Goal: Information Seeking & Learning: Get advice/opinions

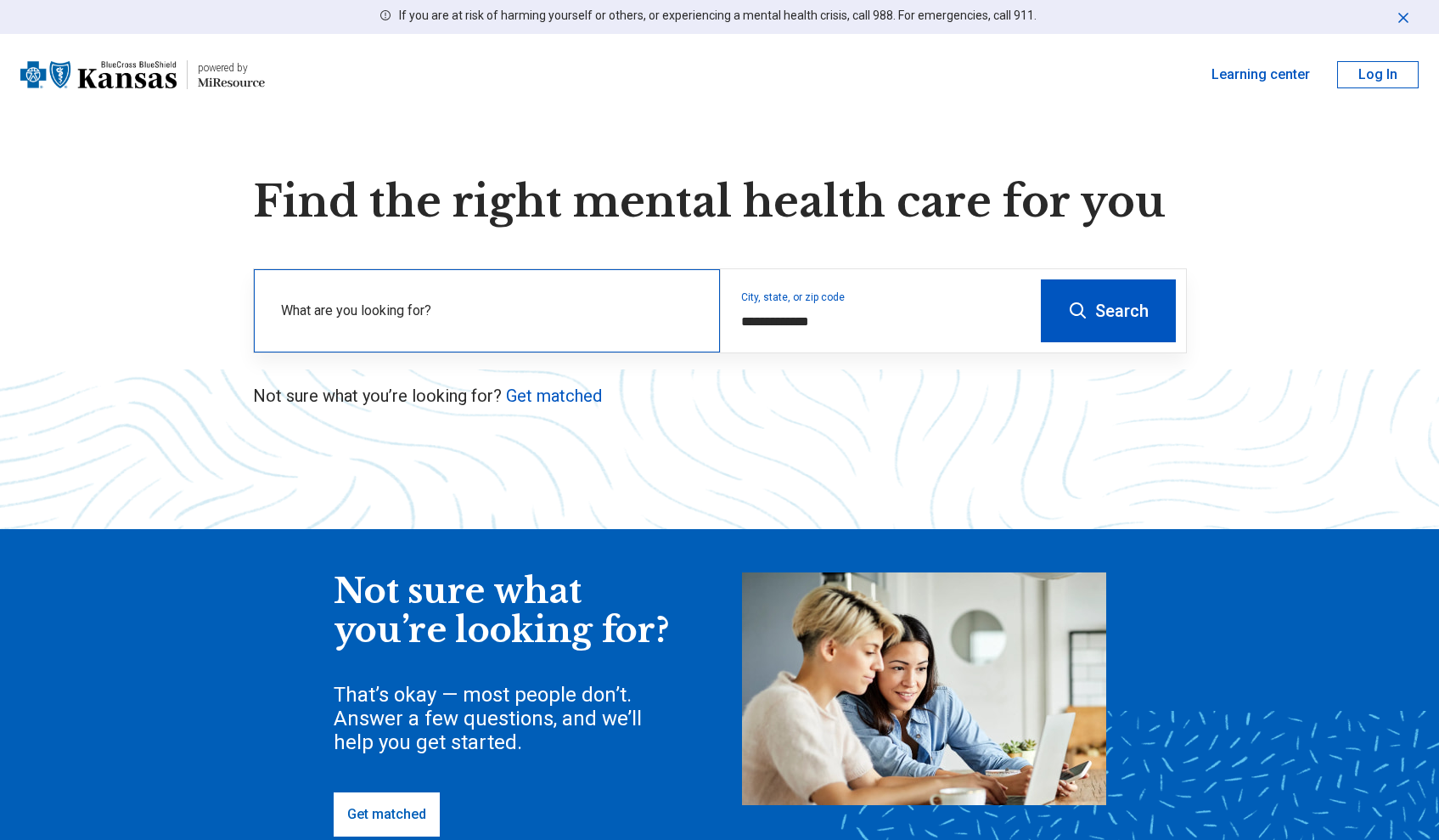
click at [582, 313] on label "What are you looking for?" at bounding box center [490, 310] width 418 height 20
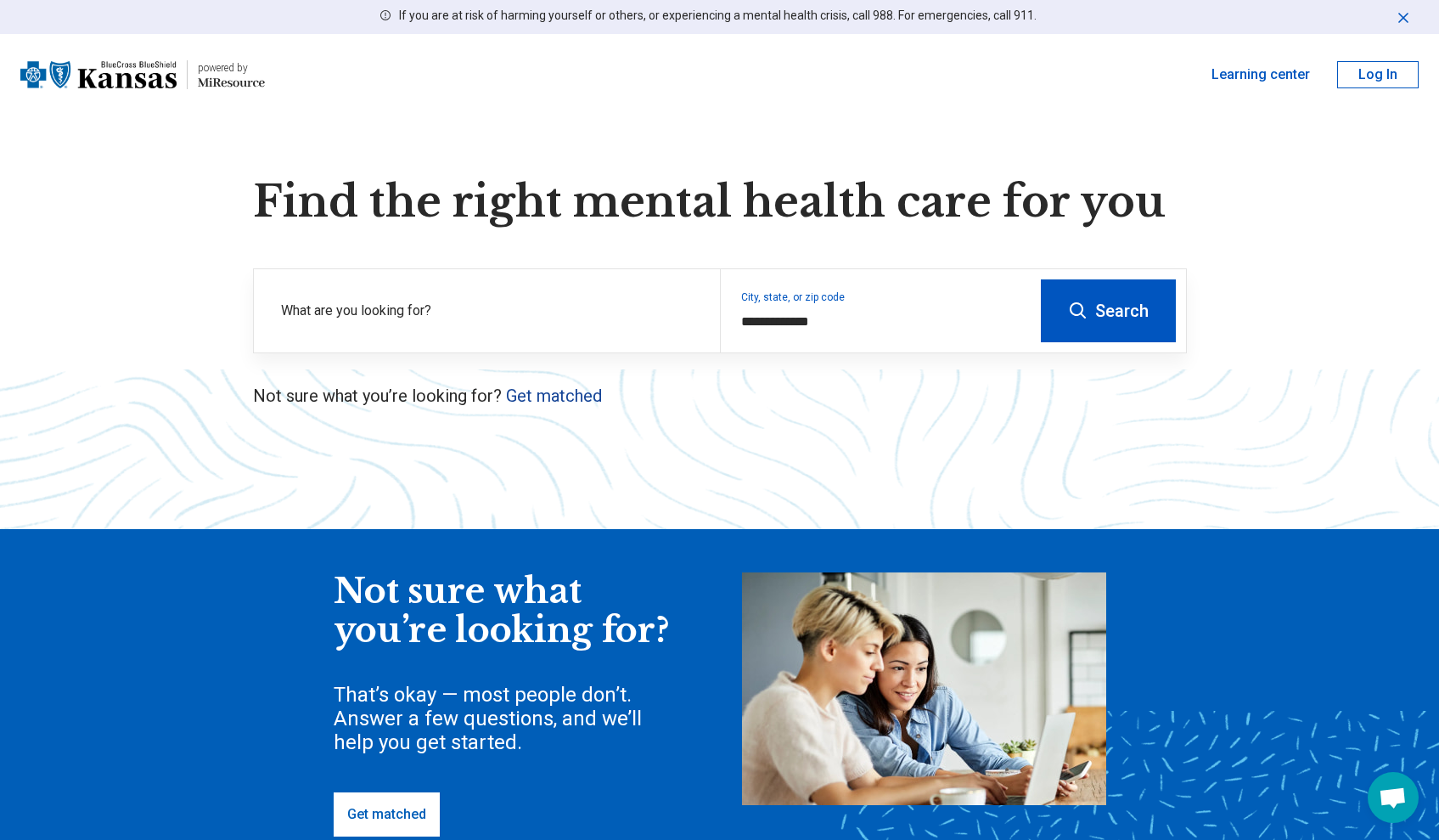
click at [562, 401] on link "Get matched" at bounding box center [554, 395] width 96 height 20
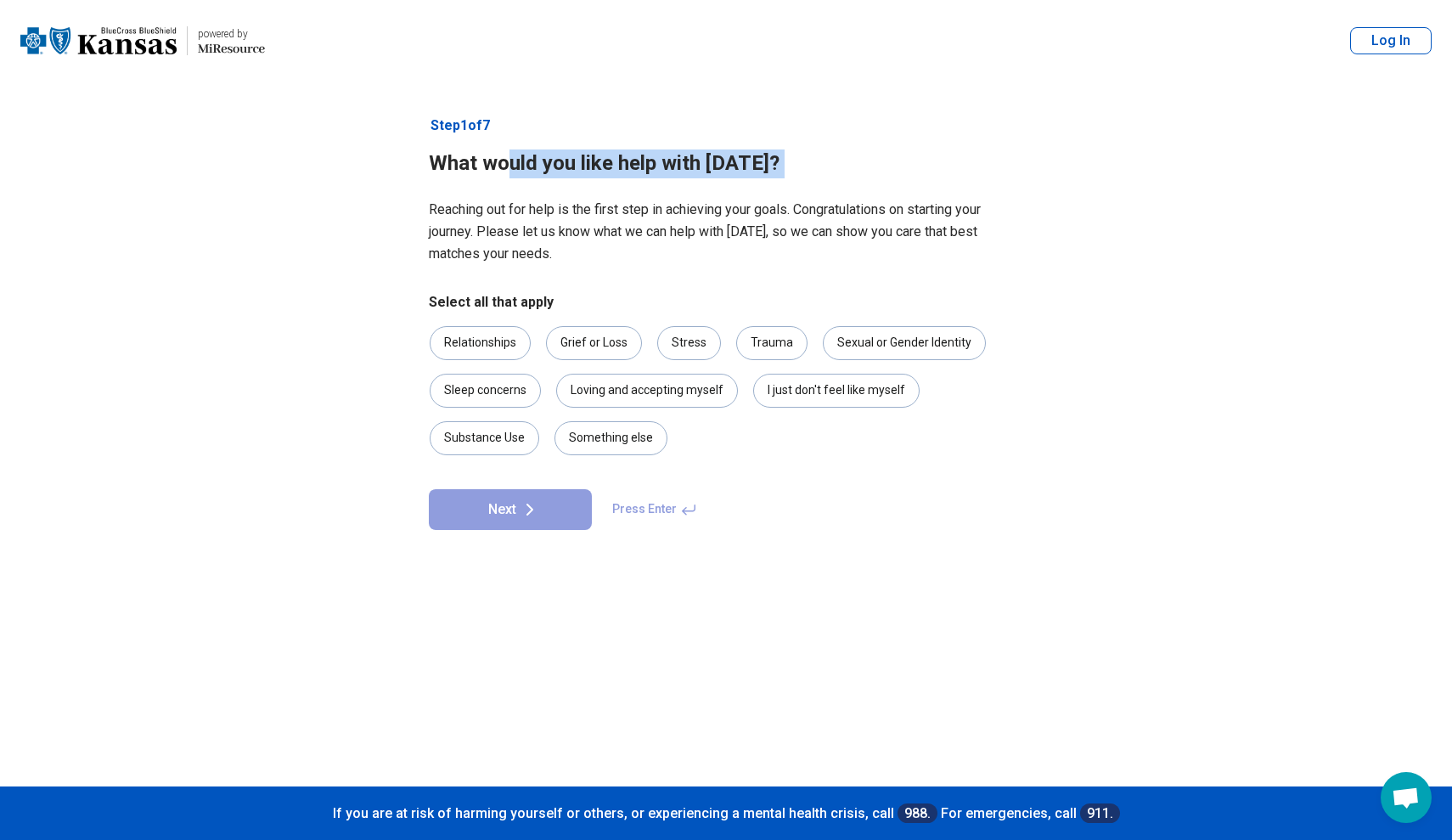
drag, startPoint x: 508, startPoint y: 164, endPoint x: 798, endPoint y: 179, distance: 290.4
click at [794, 179] on article "Step 1 of 7 What would you like help with [DATE]? Reaching out for help is the …" at bounding box center [726, 433] width 649 height 705
click at [774, 215] on p "Reaching out for help is the first step in achieving your goals. Congratulation…" at bounding box center [726, 232] width 595 height 66
click at [693, 341] on div "Stress" at bounding box center [689, 342] width 64 height 34
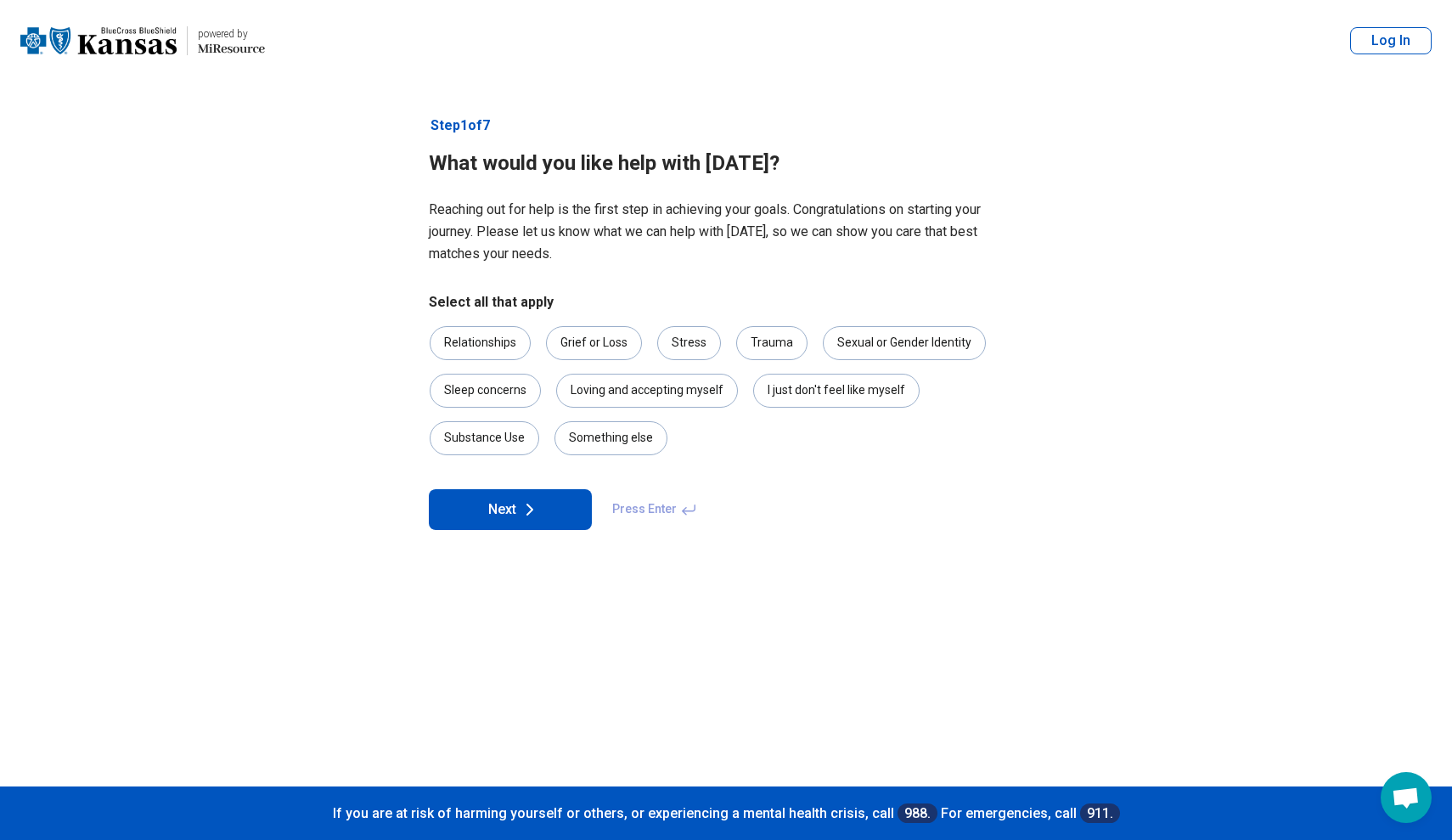
click at [526, 500] on icon at bounding box center [529, 509] width 20 height 20
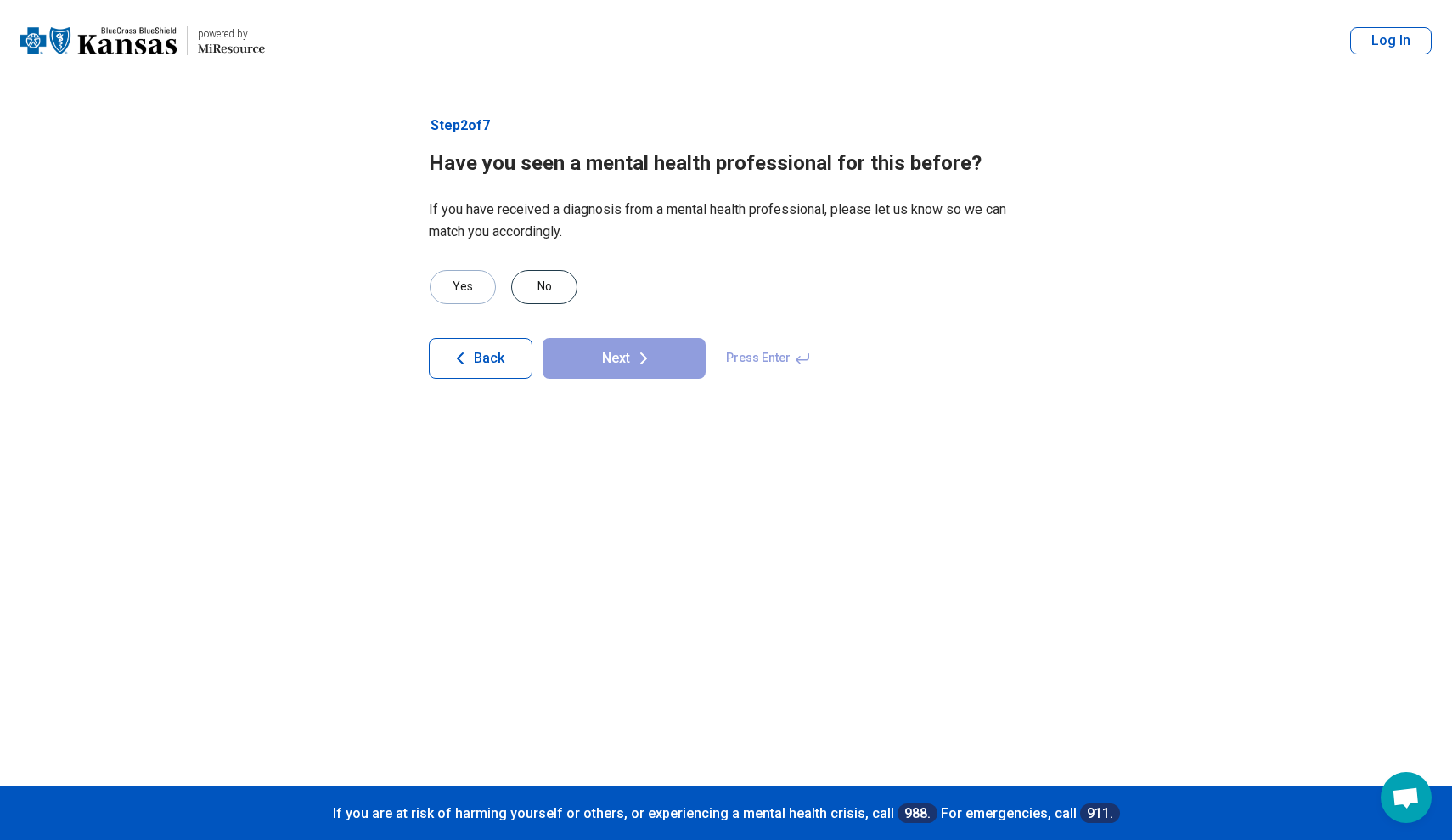
click at [539, 279] on div "No" at bounding box center [544, 286] width 66 height 34
click at [595, 363] on button "Next" at bounding box center [623, 358] width 163 height 41
click at [522, 287] on div "No" at bounding box center [544, 286] width 66 height 34
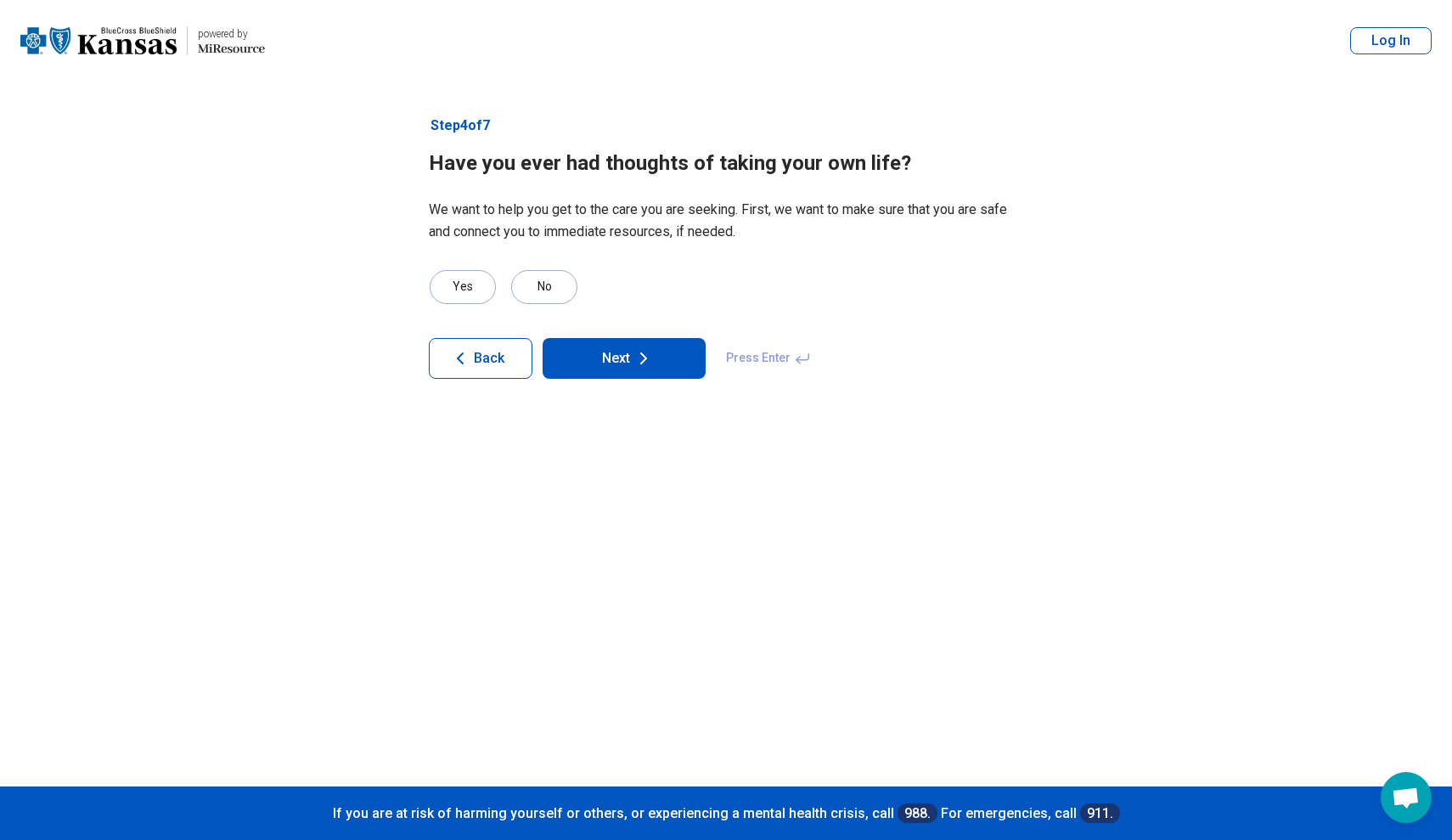
click at [632, 379] on article "Step 4 of 7 Have you ever had thoughts of taking your own life? We want to help…" at bounding box center [726, 433] width 649 height 705
click at [630, 352] on button "Next" at bounding box center [623, 358] width 163 height 41
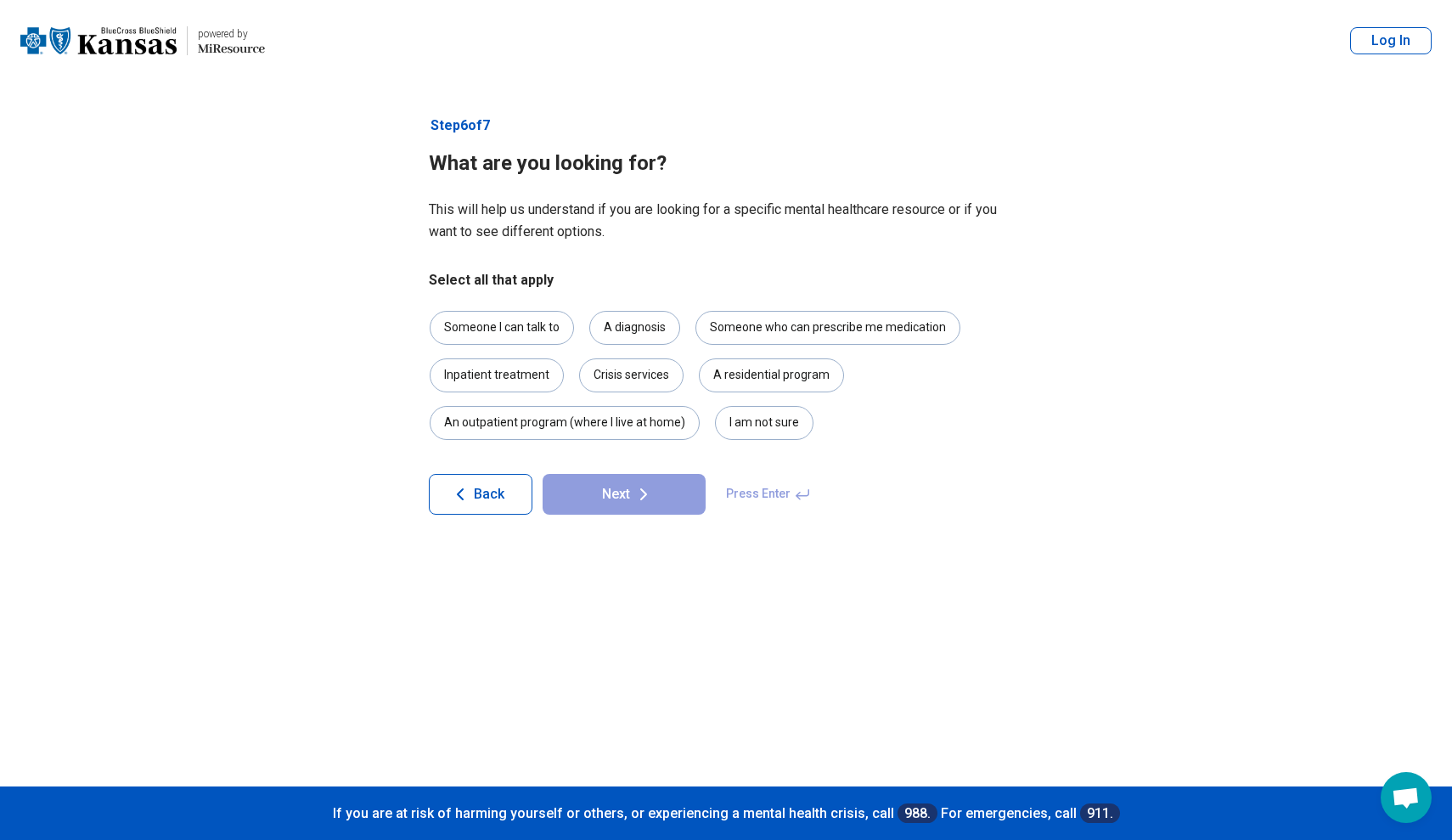
drag, startPoint x: 783, startPoint y: 423, endPoint x: 705, endPoint y: 449, distance: 82.2
click at [782, 422] on div "I am not sure" at bounding box center [764, 423] width 99 height 34
click at [631, 509] on button "Next" at bounding box center [623, 494] width 163 height 41
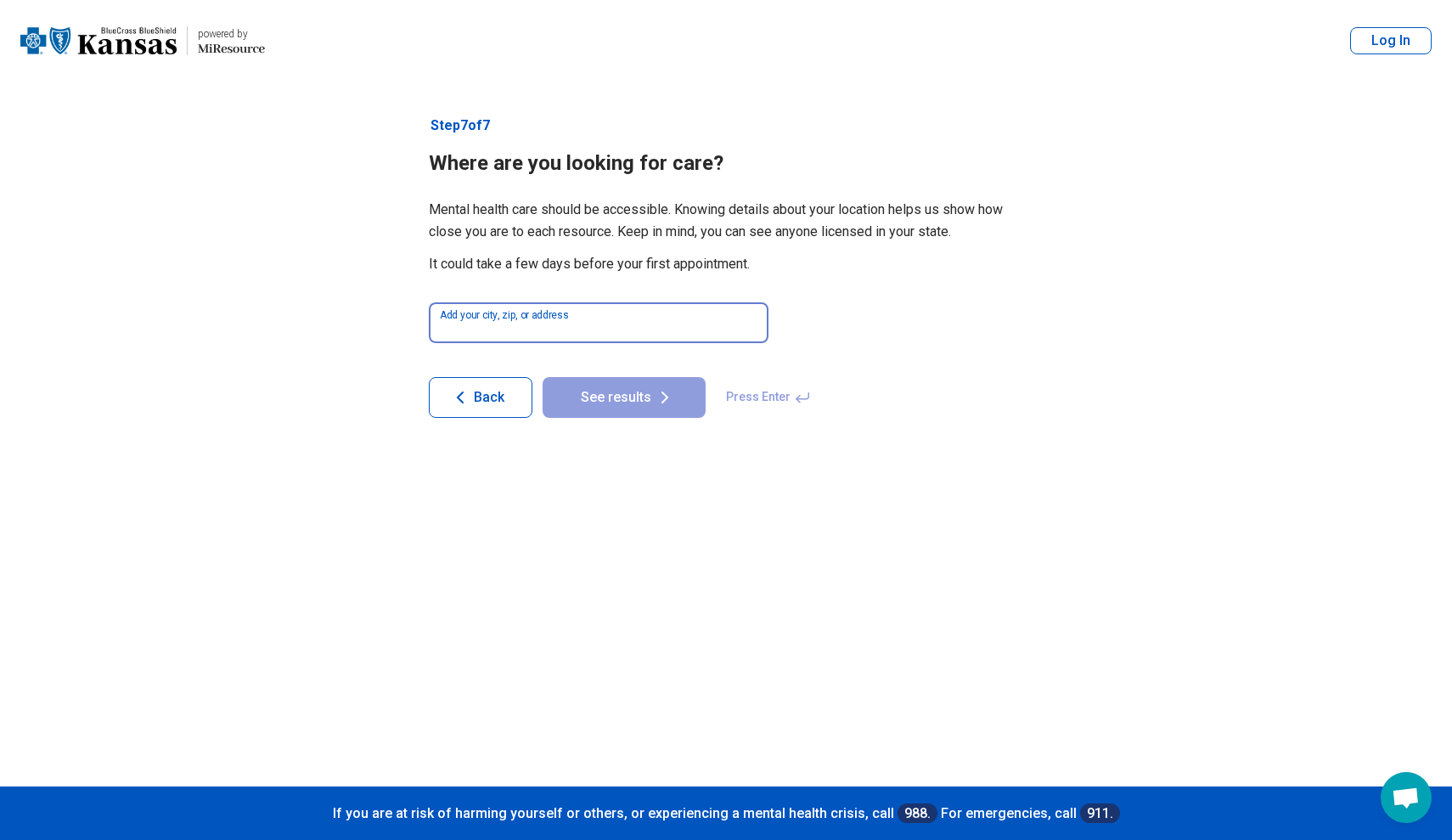
click at [583, 307] on input at bounding box center [598, 322] width 340 height 41
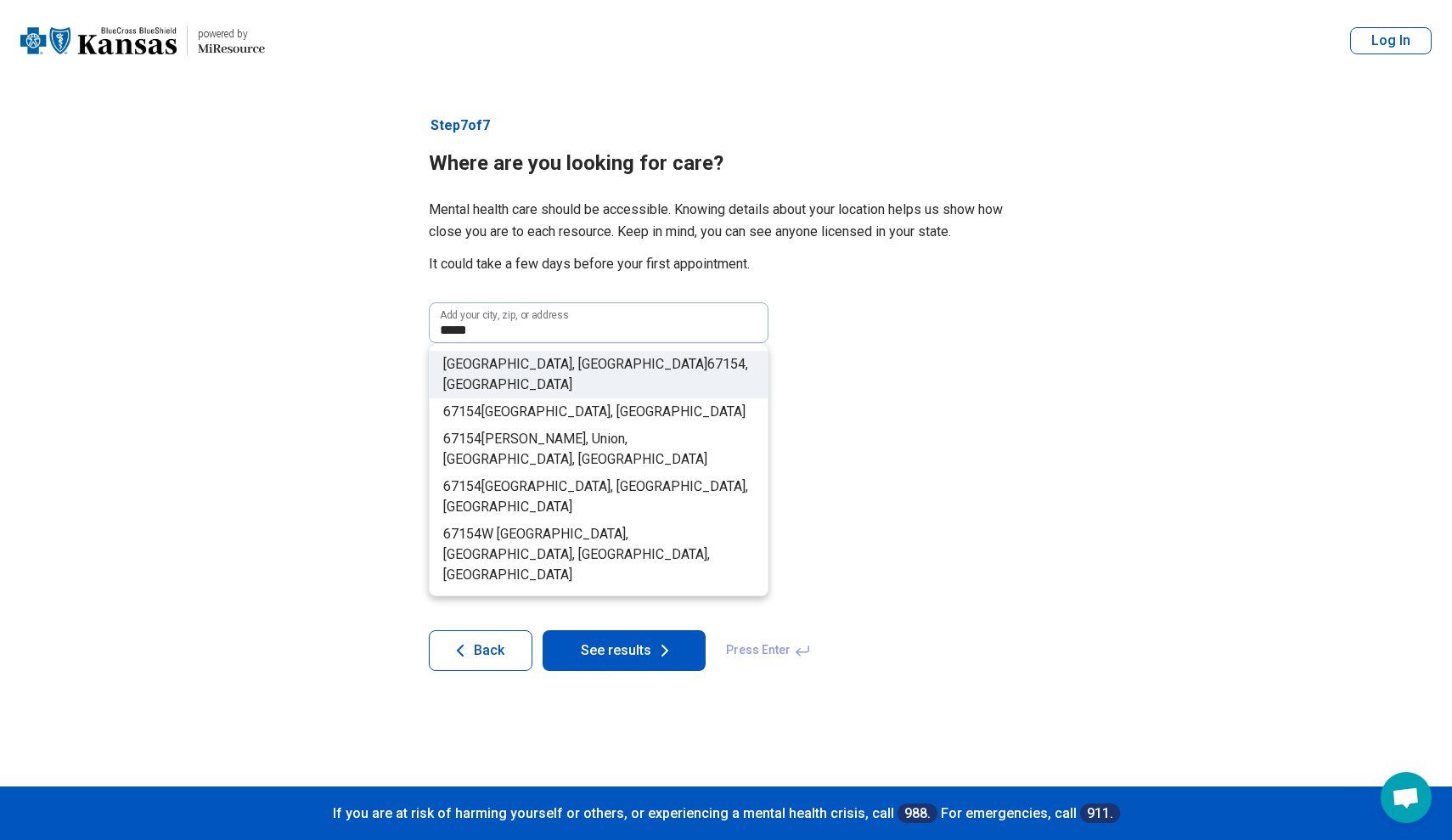
click at [691, 372] on li "[GEOGRAPHIC_DATA] , [GEOGRAPHIC_DATA]" at bounding box center [598, 375] width 338 height 47
type input "**********"
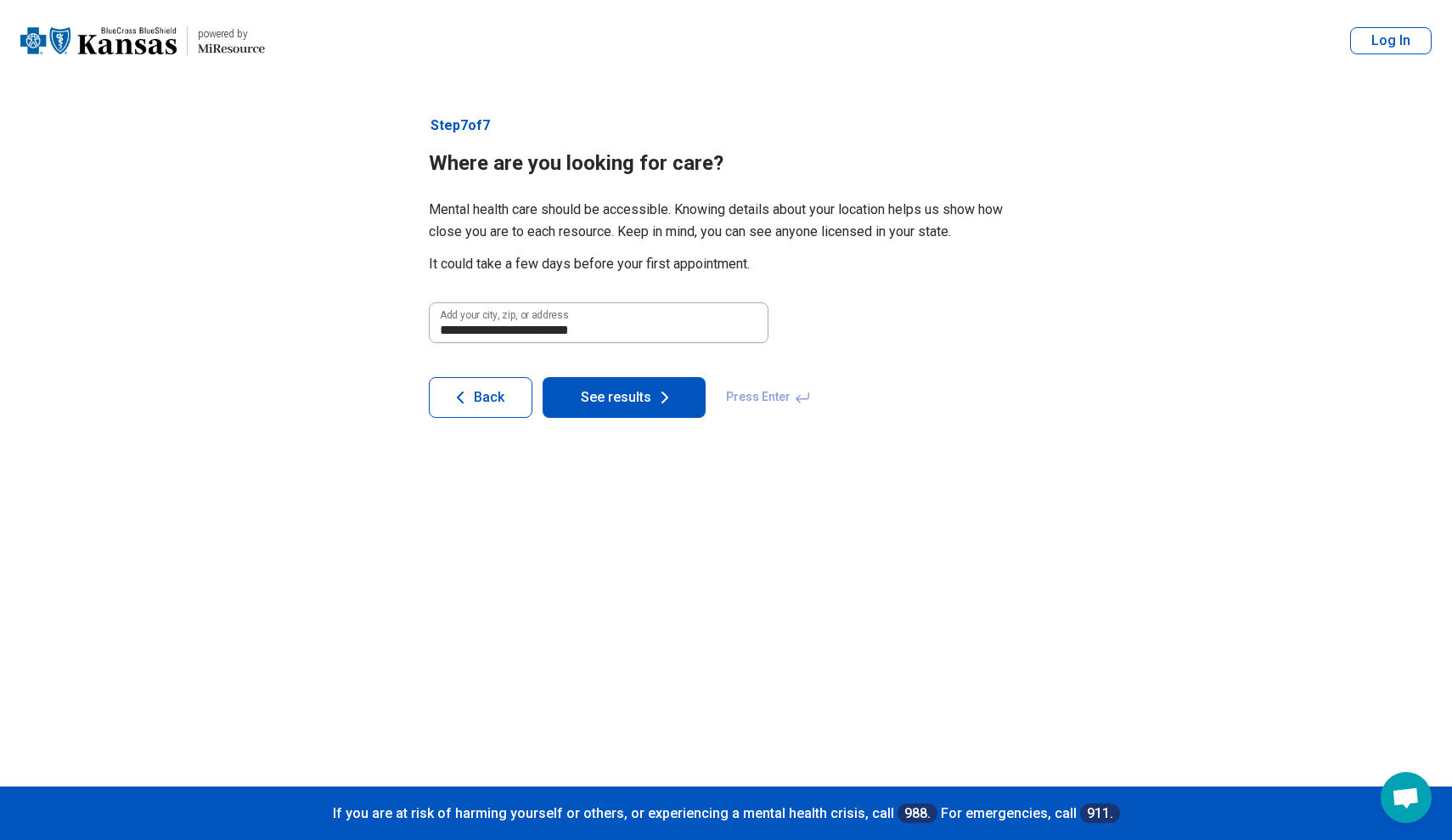
click at [642, 396] on button "See results" at bounding box center [623, 397] width 163 height 41
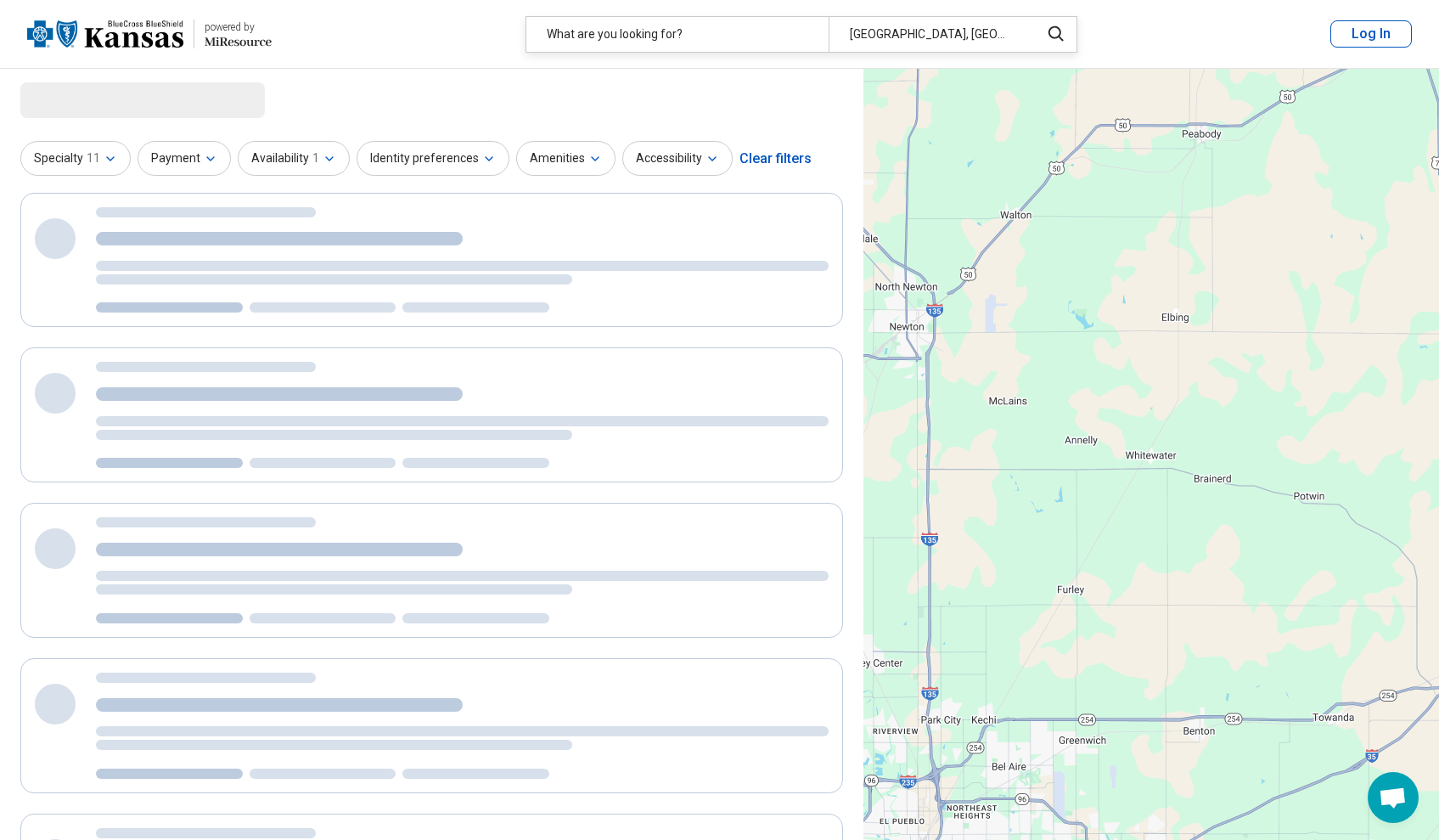
select select "***"
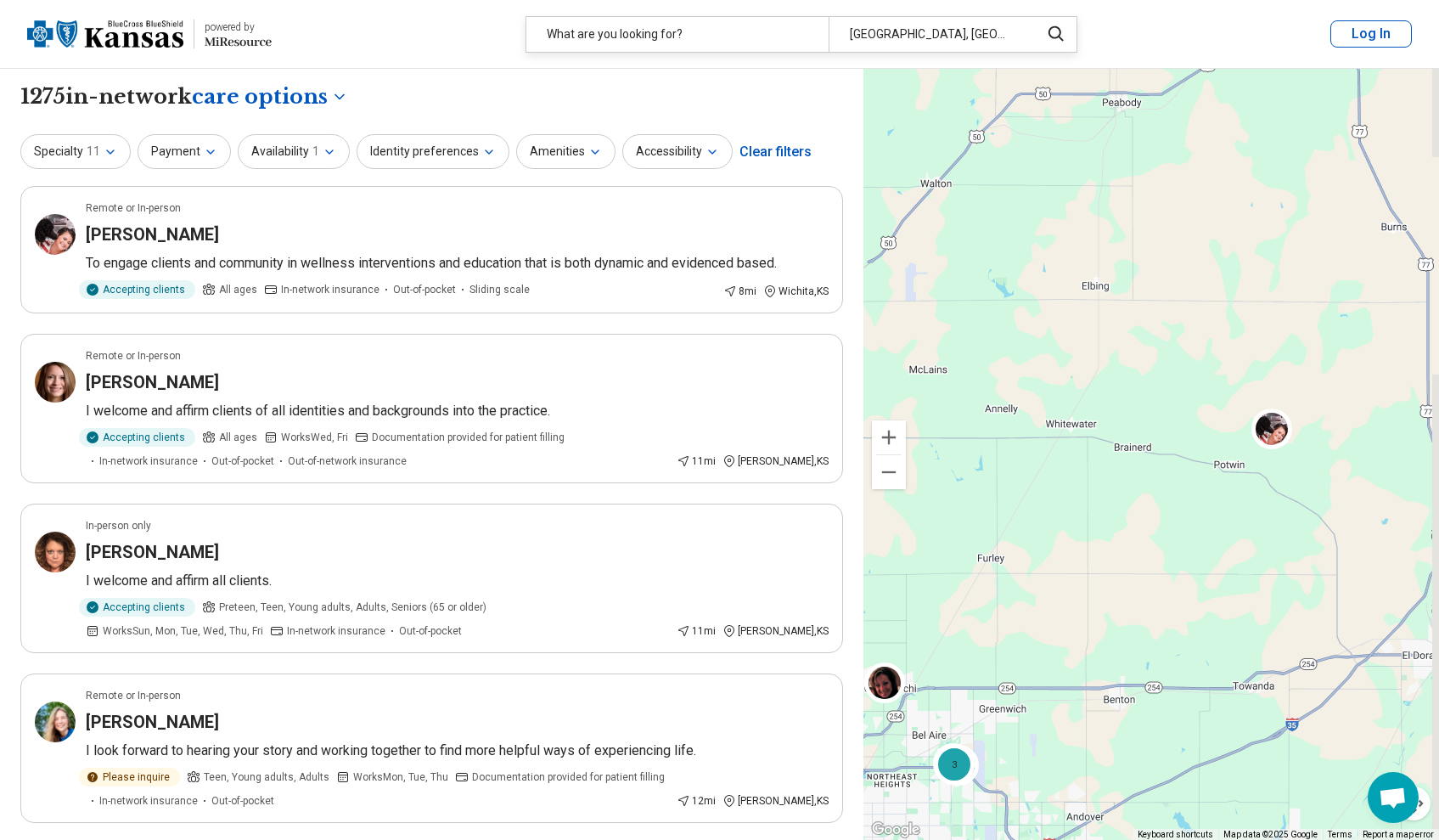
drag, startPoint x: 1153, startPoint y: 499, endPoint x: 1070, endPoint y: 467, distance: 89.0
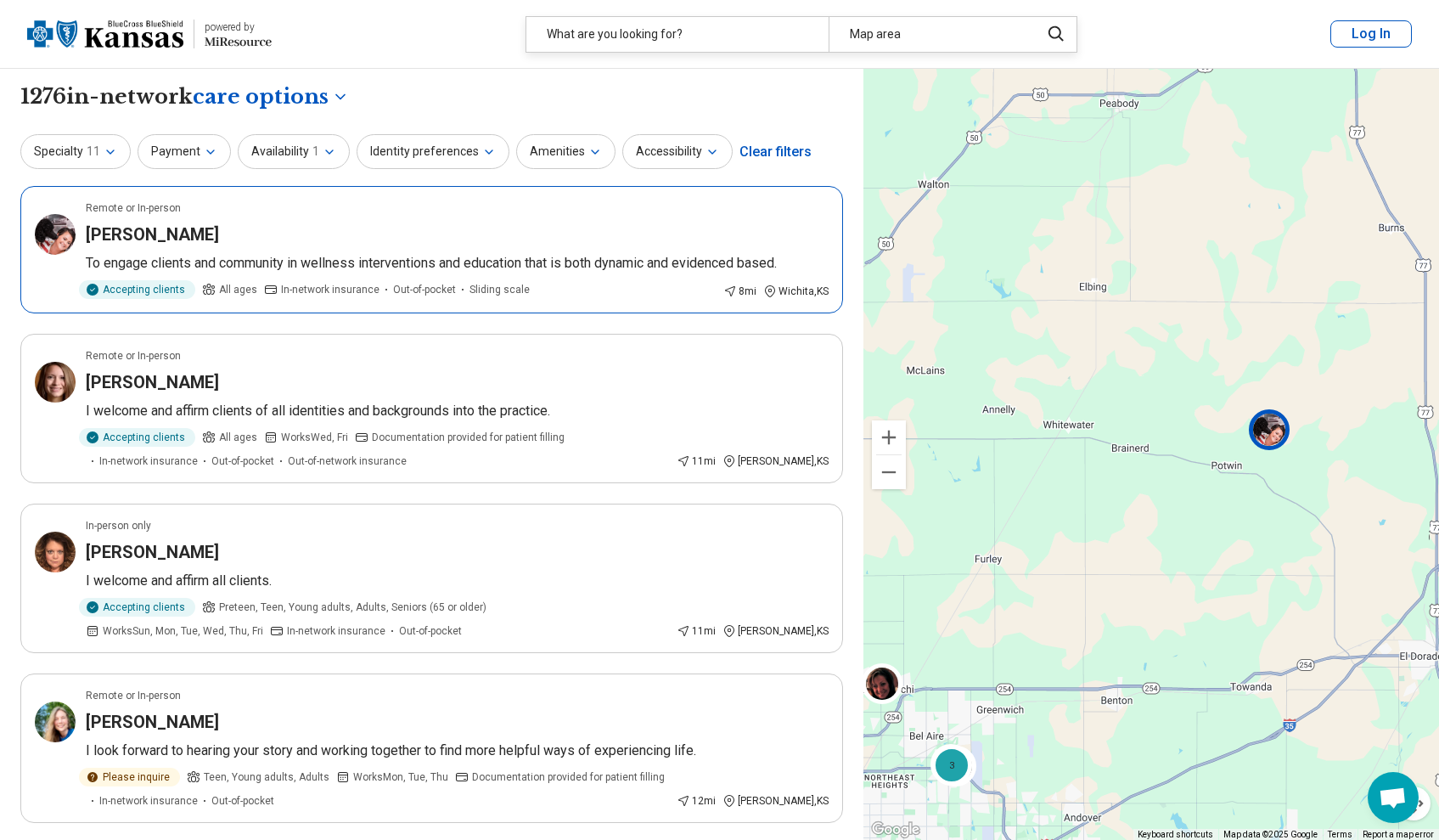
click at [143, 239] on h3 "[PERSON_NAME]" at bounding box center [152, 234] width 134 height 24
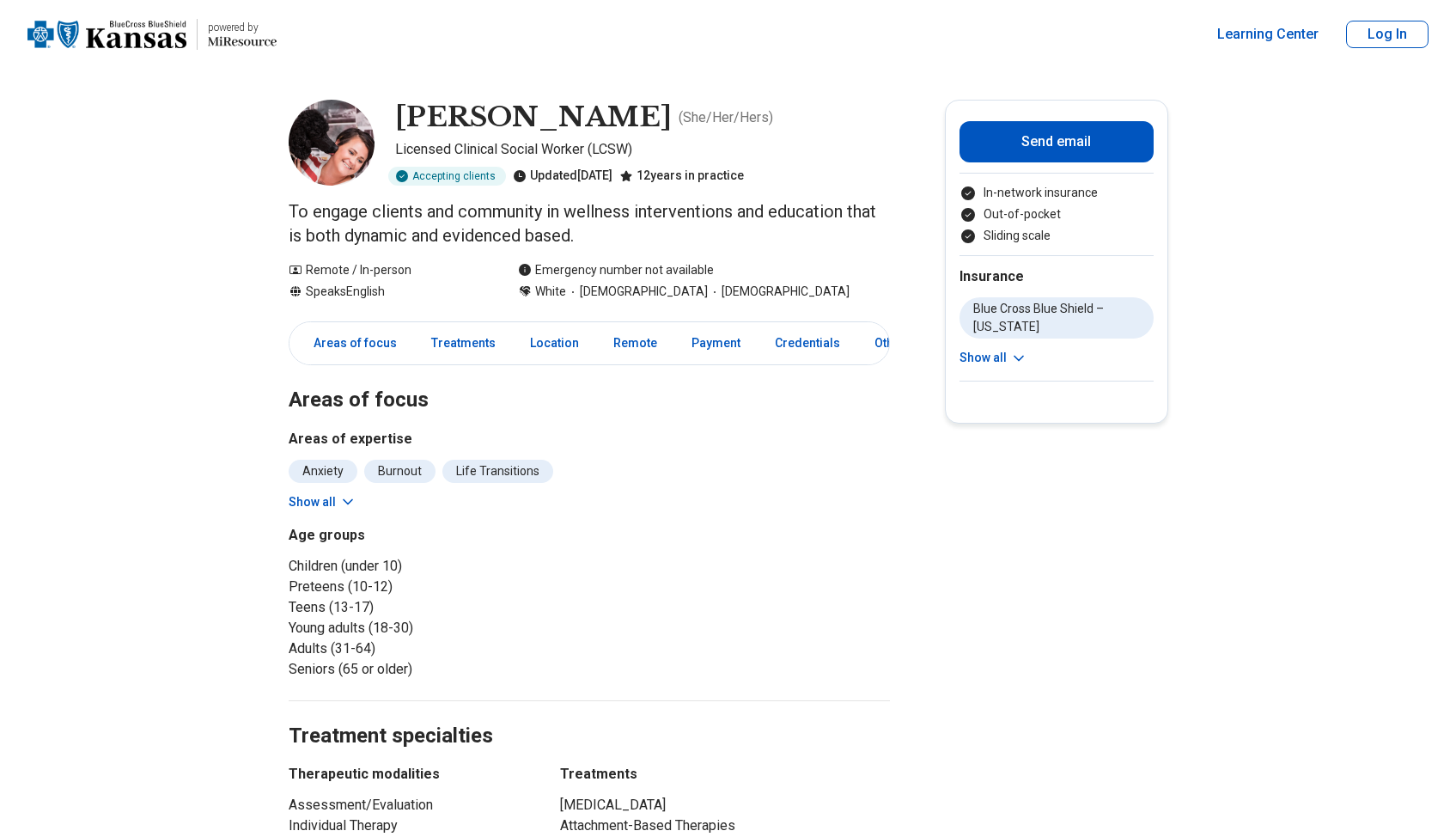
click at [345, 139] on img at bounding box center [331, 142] width 86 height 86
click at [356, 213] on p "To engage clients and community in wellness interventions and education that is…" at bounding box center [589, 224] width 602 height 48
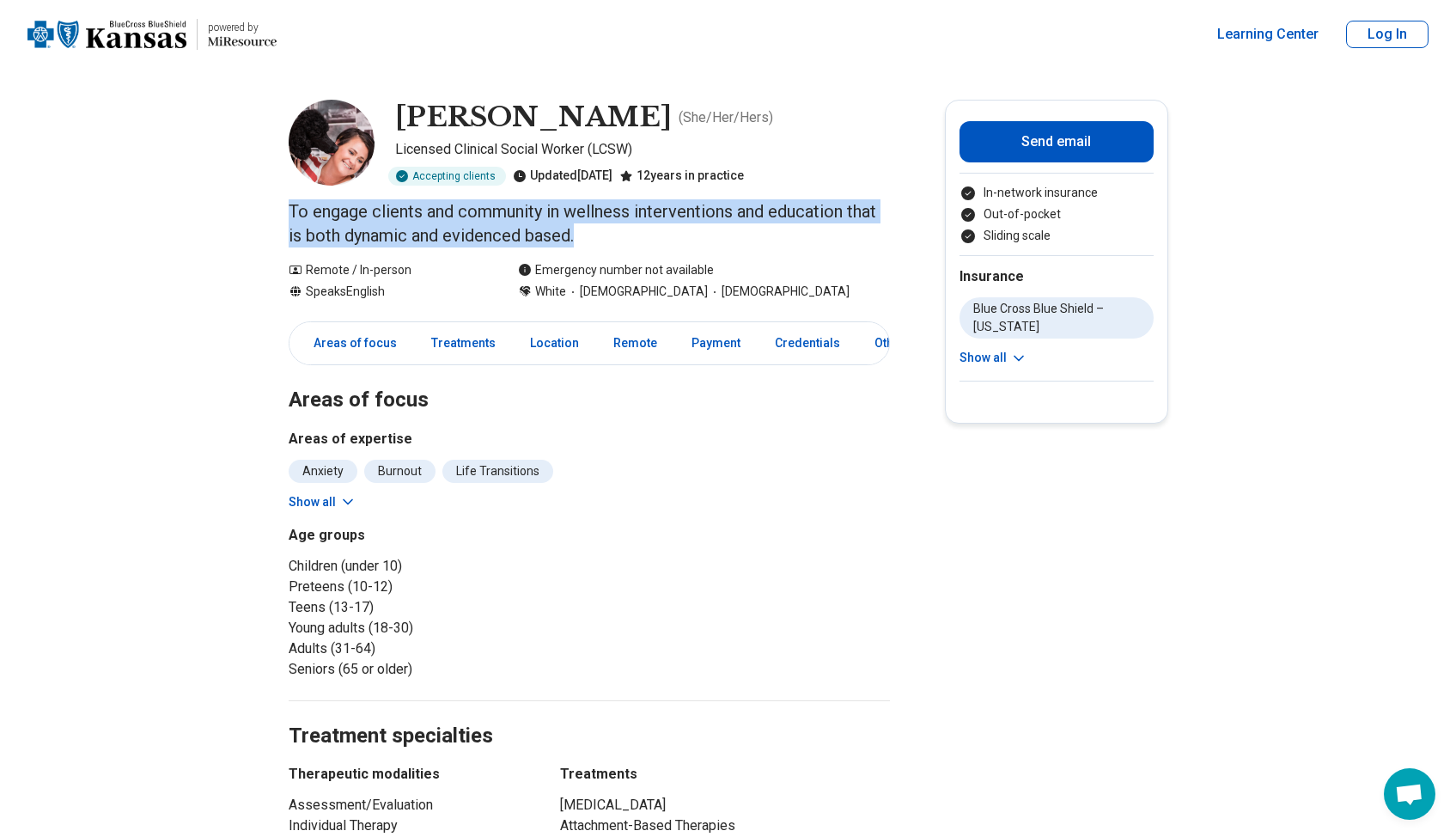
click at [356, 213] on p "To engage clients and community in wellness interventions and education that is…" at bounding box center [589, 224] width 602 height 48
click at [358, 222] on p "To engage clients and community in wellness interventions and education that is…" at bounding box center [589, 224] width 602 height 48
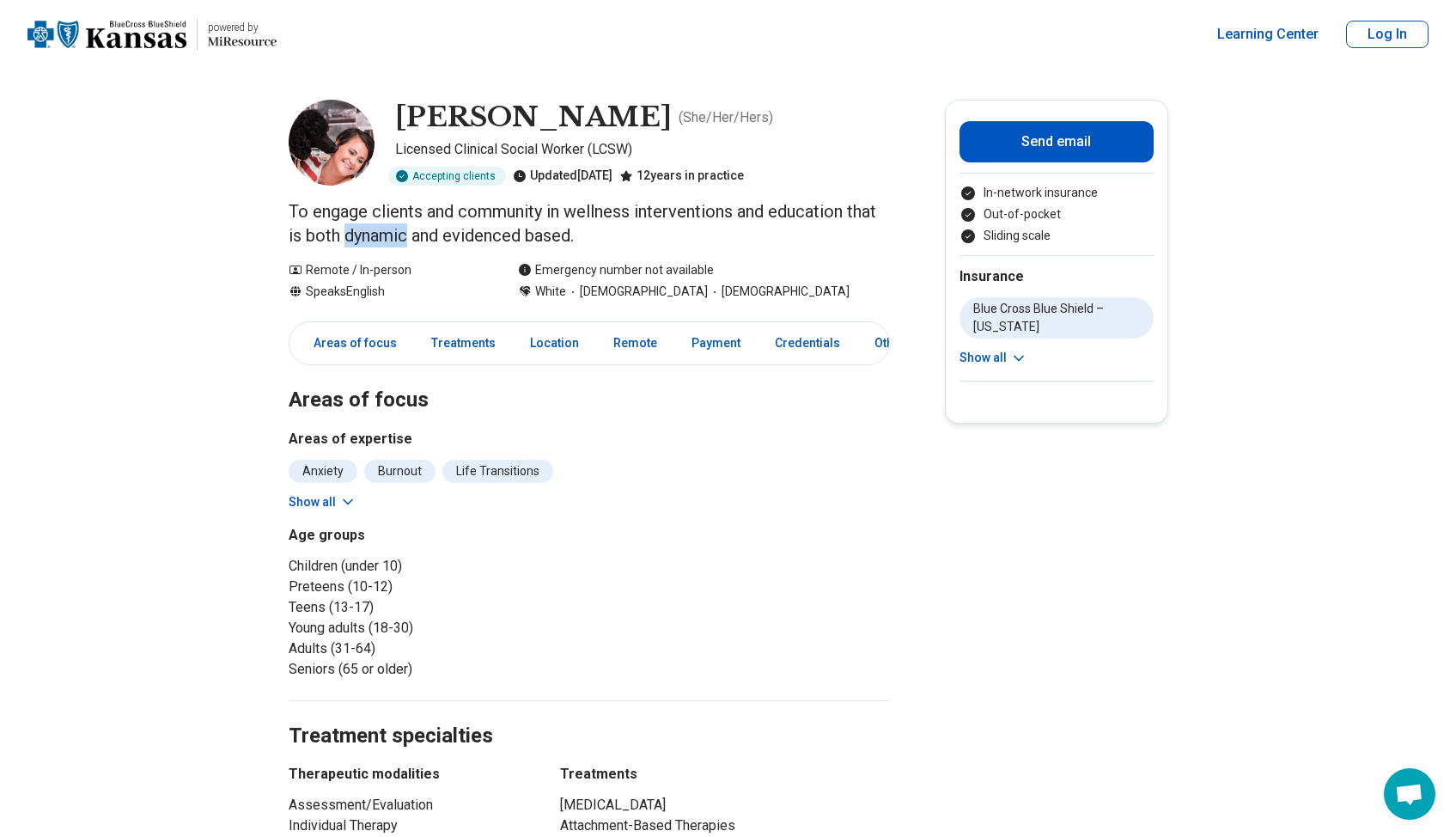
click at [358, 222] on p "To engage clients and community in wellness interventions and education that is…" at bounding box center [589, 224] width 602 height 48
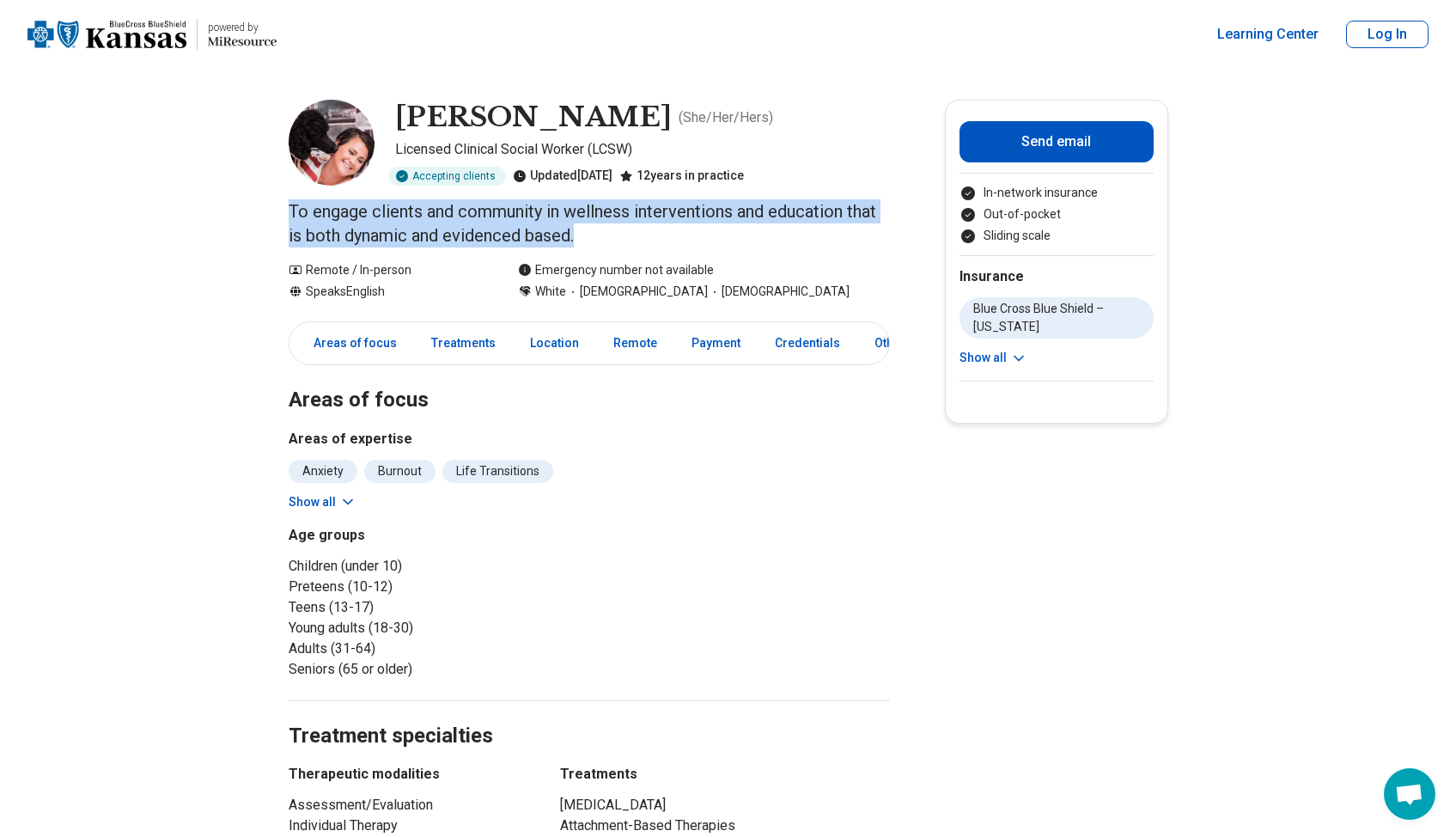
click at [358, 222] on p "To engage clients and community in wellness interventions and education that is…" at bounding box center [589, 224] width 602 height 48
click at [615, 240] on p "To engage clients and community in wellness interventions and education that is…" at bounding box center [589, 224] width 602 height 48
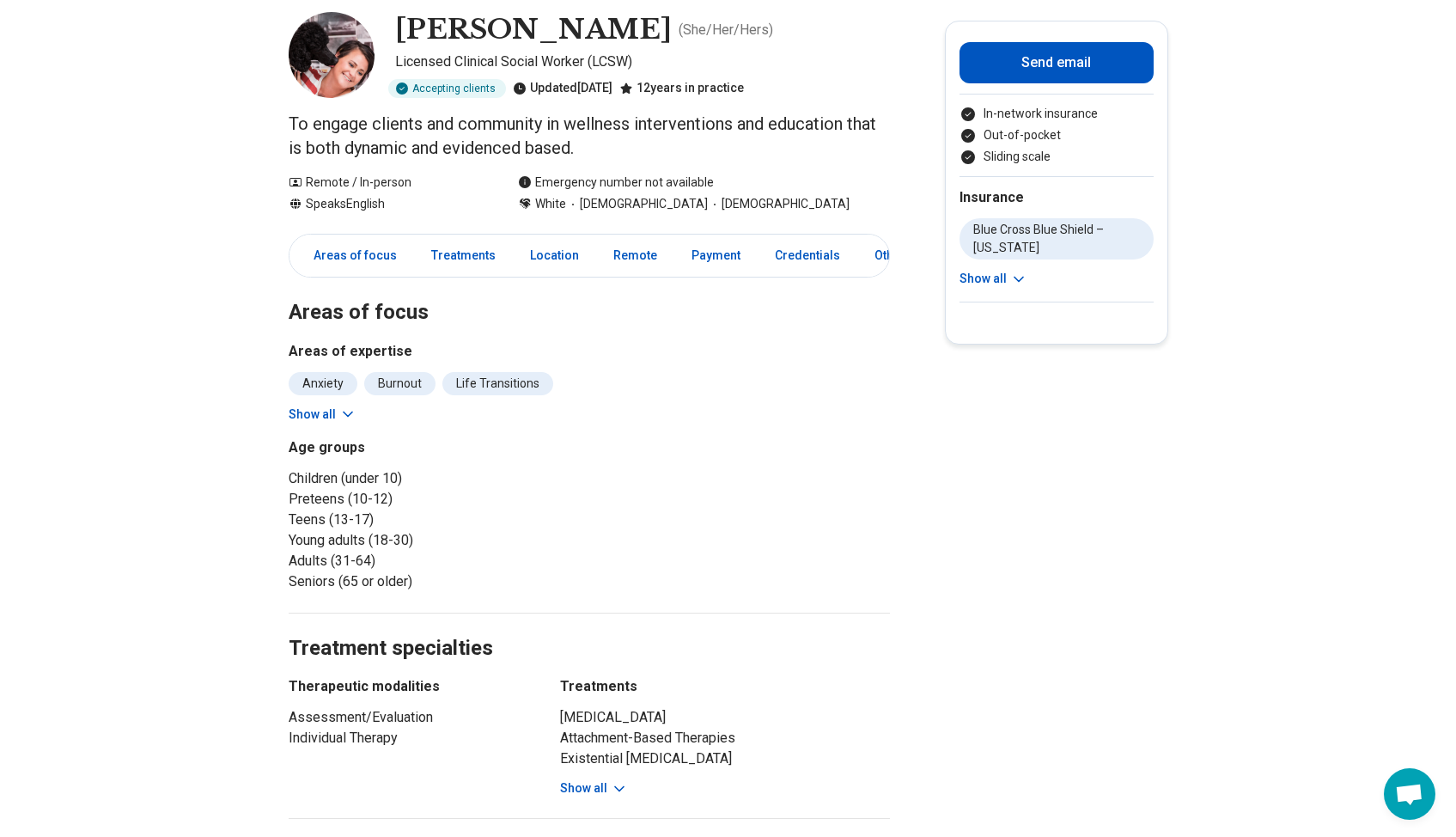
scroll to position [151, 0]
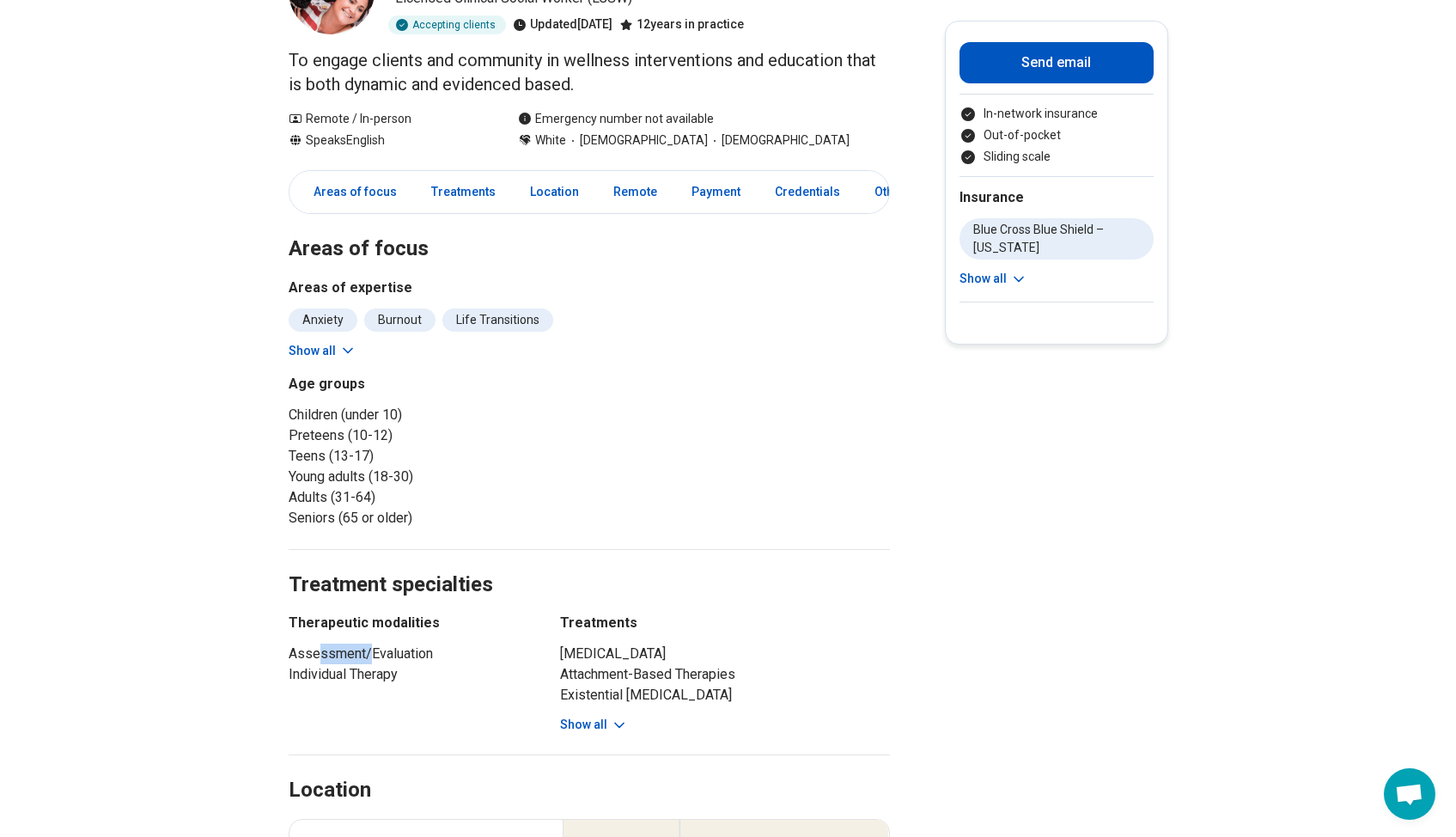
drag, startPoint x: 378, startPoint y: 652, endPoint x: 326, endPoint y: 654, distance: 52.0
click at [326, 654] on li "Assessment/Evaluation" at bounding box center [409, 653] width 240 height 20
drag, startPoint x: 371, startPoint y: 654, endPoint x: 452, endPoint y: 660, distance: 81.2
click at [452, 660] on li "Assessment/Evaluation" at bounding box center [409, 653] width 240 height 20
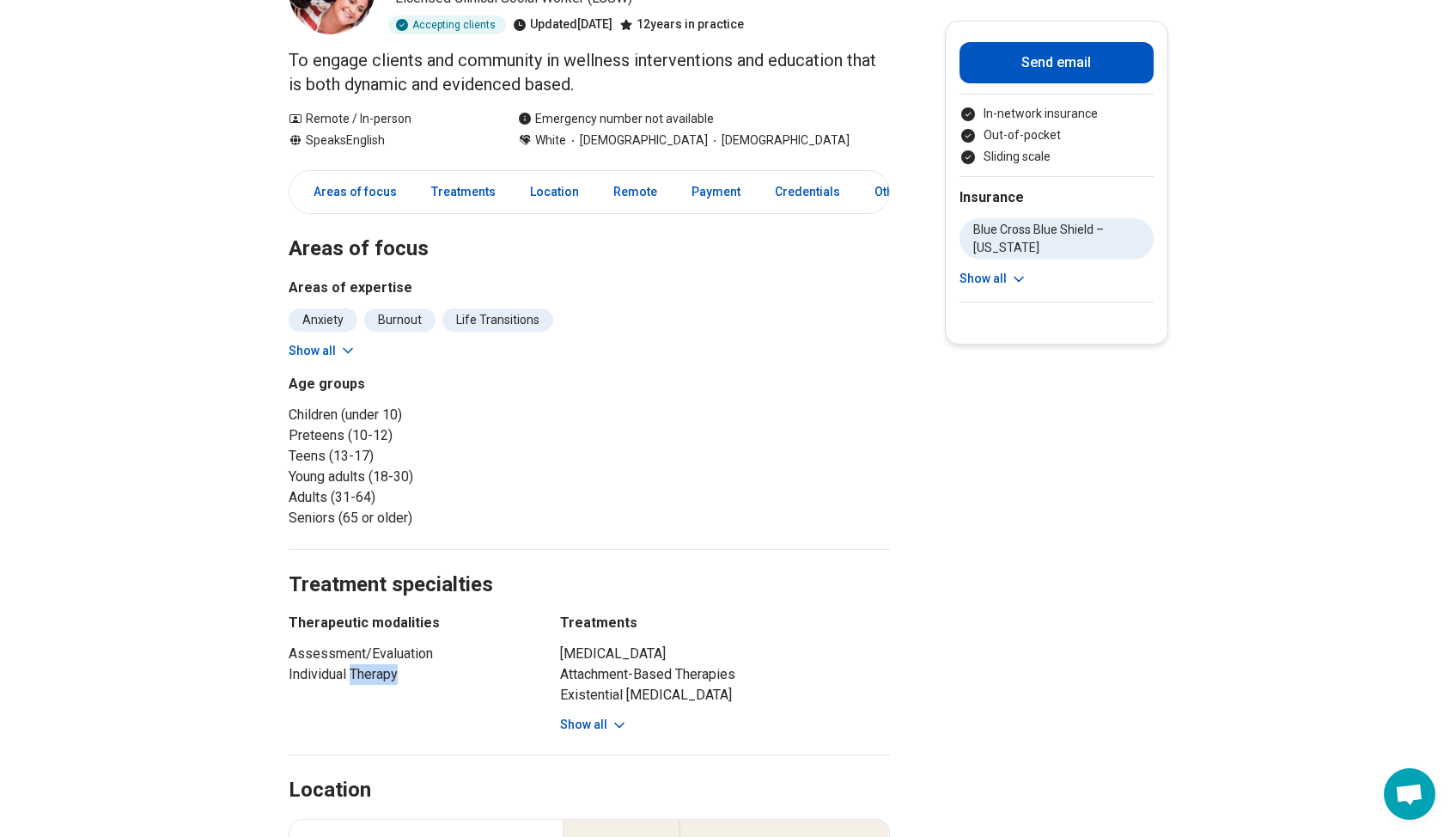
drag, startPoint x: 356, startPoint y: 678, endPoint x: 456, endPoint y: 669, distance: 100.4
click at [454, 670] on li "Individual Therapy" at bounding box center [409, 674] width 240 height 20
drag, startPoint x: 604, startPoint y: 647, endPoint x: 710, endPoint y: 659, distance: 106.7
click at [730, 648] on li "Animal-Assisted Therapy" at bounding box center [724, 653] width 330 height 20
drag, startPoint x: 671, startPoint y: 682, endPoint x: 744, endPoint y: 684, distance: 73.0
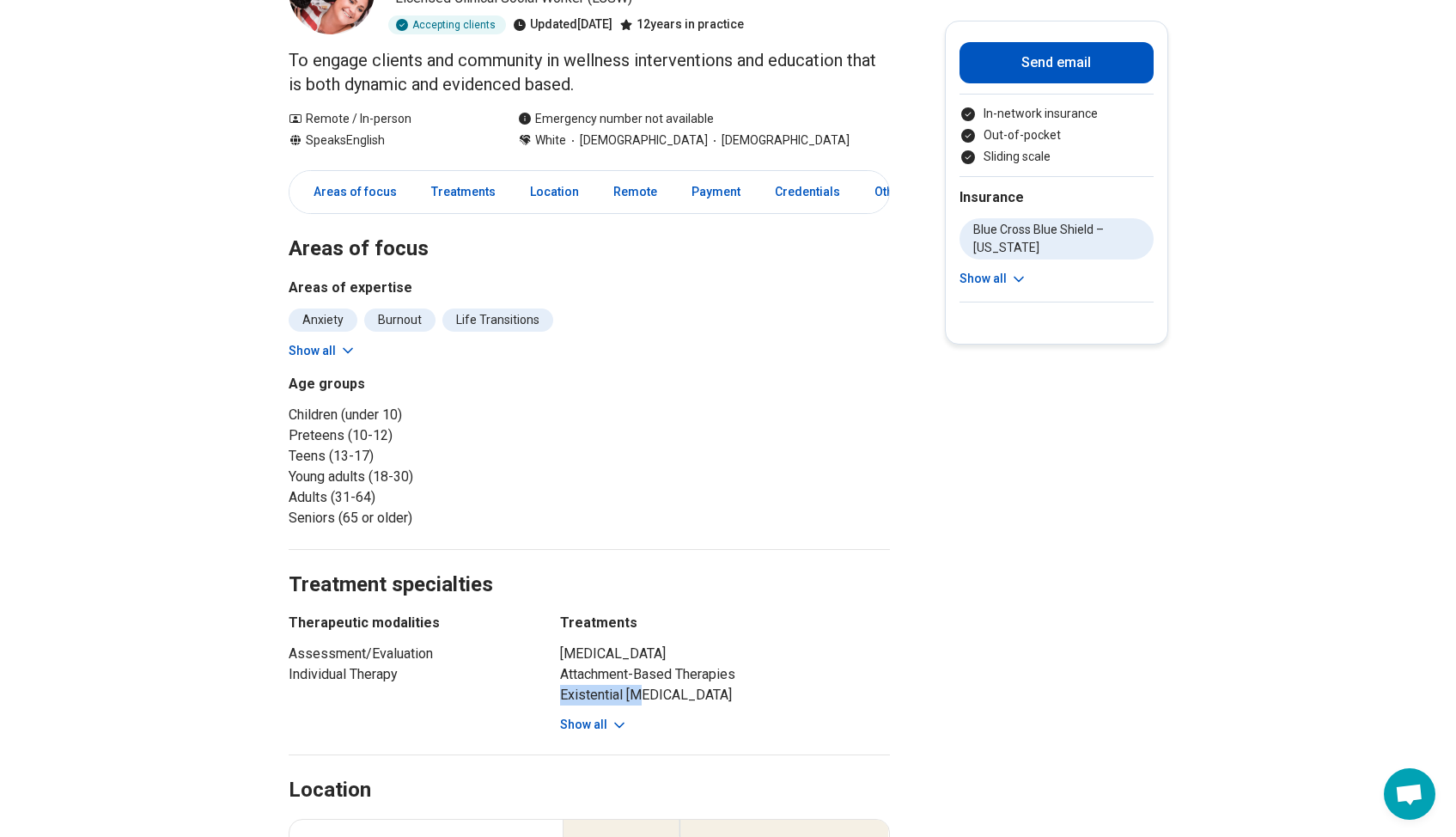
click at [744, 683] on ul "Animal-Assisted Therapy Attachment-Based Therapies Existential Psychotherapy Fe…" at bounding box center [724, 674] width 330 height 62
click at [677, 711] on div "Animal-Assisted Therapy Attachment-Based Therapies Existential Psychotherapy Fe…" at bounding box center [724, 689] width 330 height 90
click at [604, 719] on button "Show all" at bounding box center [594, 725] width 68 height 18
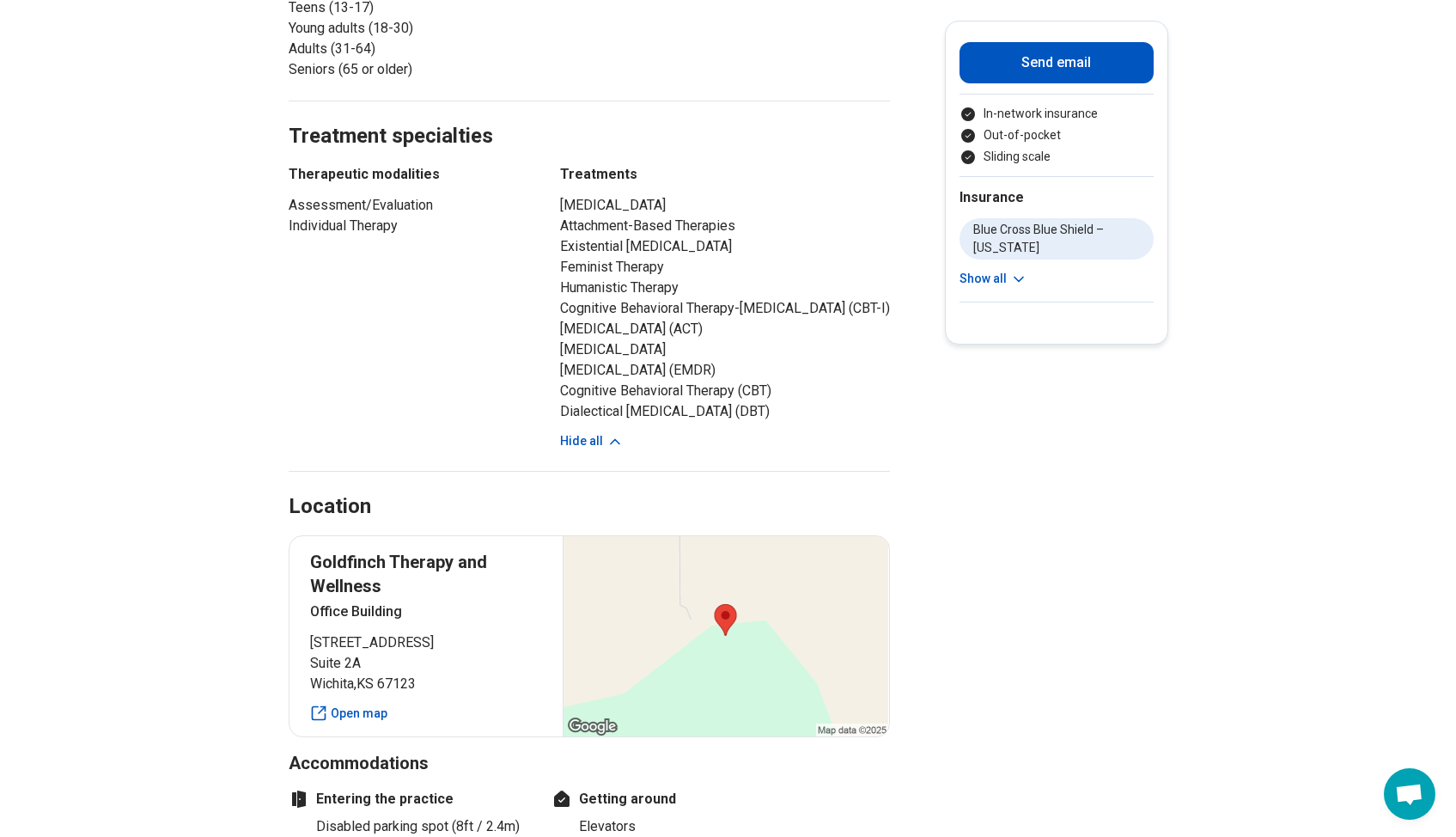
scroll to position [0, 0]
